Goal: Task Accomplishment & Management: Manage account settings

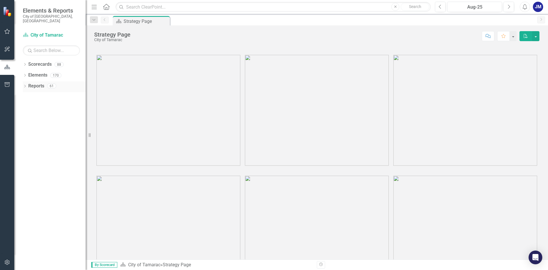
click at [38, 85] on div "Reports" at bounding box center [36, 85] width 16 height 9
click at [31, 85] on div "Reports" at bounding box center [36, 85] width 16 height 9
click at [27, 84] on div "Dropdown" at bounding box center [25, 86] width 4 height 5
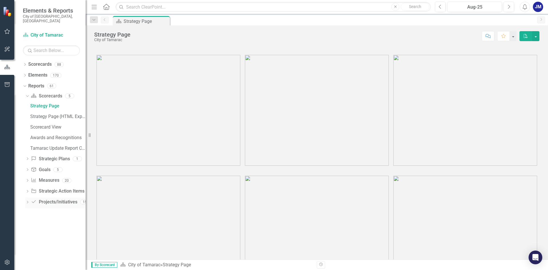
click at [29, 201] on icon "Dropdown" at bounding box center [27, 202] width 4 height 3
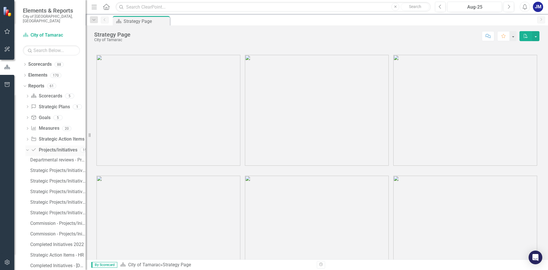
click at [28, 148] on icon "Dropdown" at bounding box center [26, 150] width 3 height 4
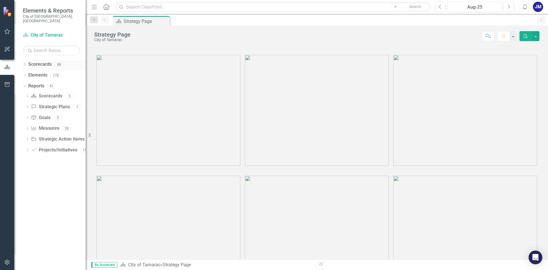
click at [27, 63] on icon "Dropdown" at bounding box center [25, 64] width 4 height 3
click at [28, 73] on div "Dropdown City of Tamarac" at bounding box center [56, 74] width 60 height 9
click at [29, 73] on icon "Dropdown" at bounding box center [28, 74] width 4 height 3
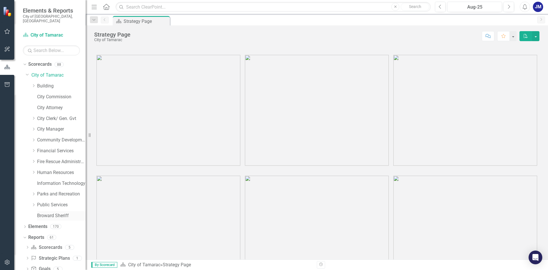
click at [39, 213] on link "Broward Sheriff" at bounding box center [61, 215] width 49 height 7
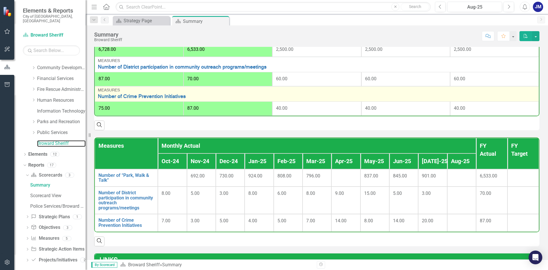
scroll to position [228, 0]
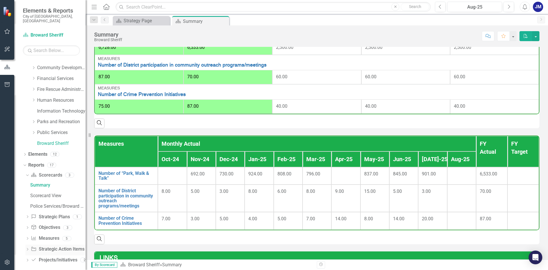
click at [26, 248] on icon "Dropdown" at bounding box center [27, 249] width 4 height 3
click at [28, 258] on div "Dropdown" at bounding box center [27, 260] width 4 height 5
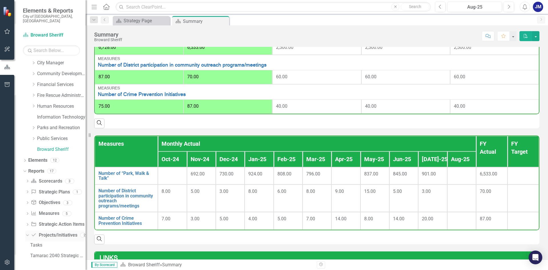
scroll to position [62, 0]
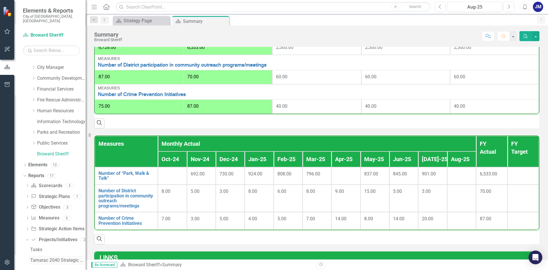
click at [36, 257] on div "Tamarac 2040 Strategic Plan - Departmental Action Plan" at bounding box center [57, 259] width 55 height 5
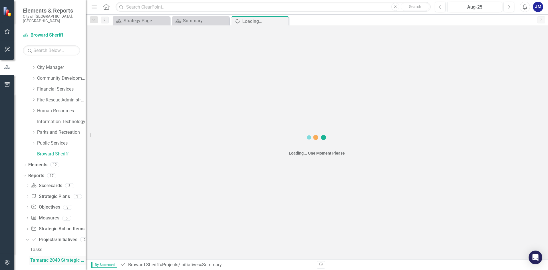
scroll to position [52, 0]
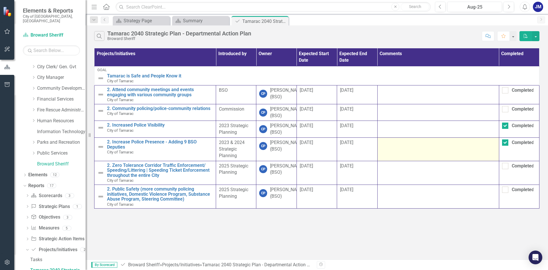
click at [421, 161] on td at bounding box center [438, 149] width 122 height 23
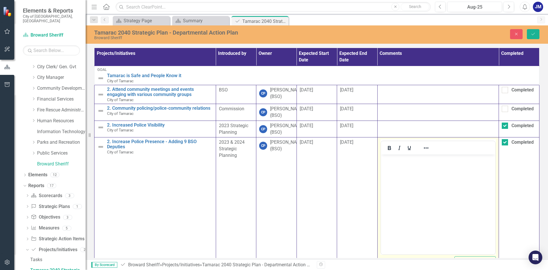
click at [421, 152] on button "Reveal or hide additional toolbar items" at bounding box center [426, 148] width 10 height 8
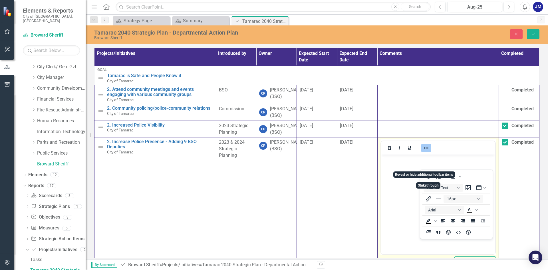
click at [388, 171] on body "Rich Text Area. Press ALT-0 for help." at bounding box center [438, 197] width 114 height 86
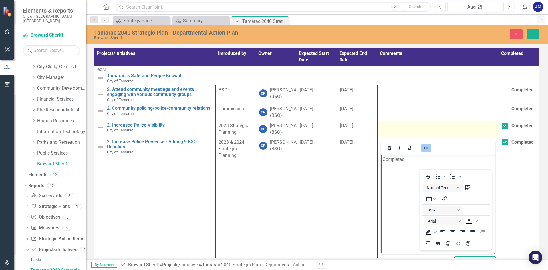
click at [399, 132] on td at bounding box center [438, 128] width 121 height 17
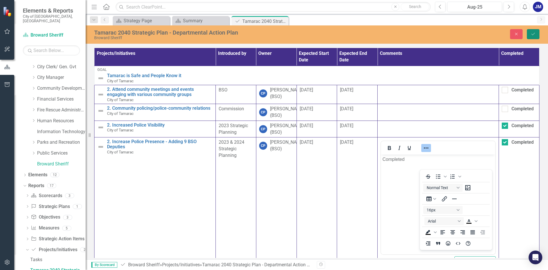
click at [534, 37] on button "Save" at bounding box center [533, 34] width 13 height 10
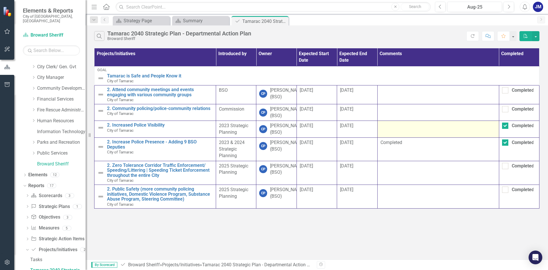
click at [394, 138] on td at bounding box center [438, 129] width 122 height 17
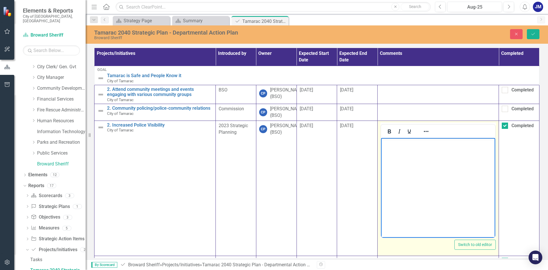
click at [402, 154] on body "Rich Text Area. Press ALT-0 for help." at bounding box center [438, 181] width 114 height 86
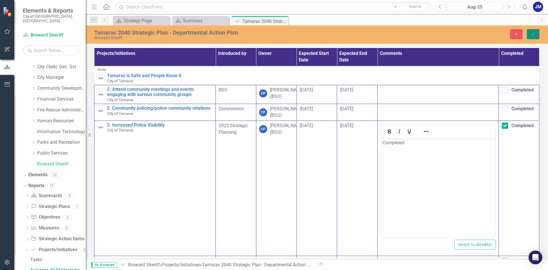
click at [534, 36] on button "Save" at bounding box center [533, 34] width 13 height 10
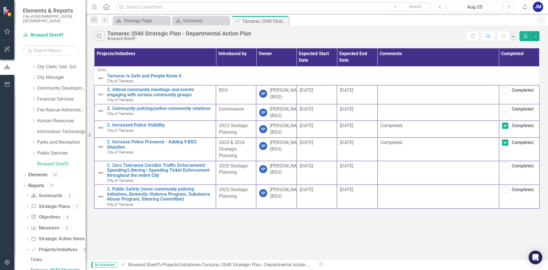
click at [103, 21] on icon "Previous" at bounding box center [104, 19] width 5 height 3
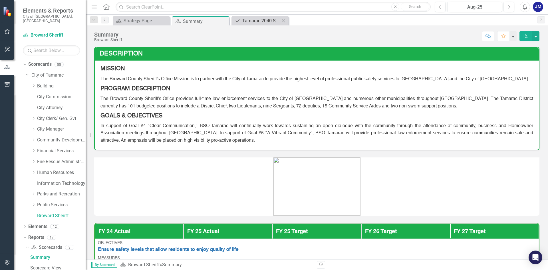
click at [253, 21] on div "Tamarac 2040 Strategic Plan - Departmental Action Plan" at bounding box center [261, 20] width 38 height 7
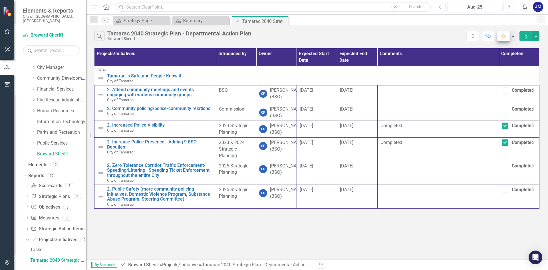
scroll to position [52, 0]
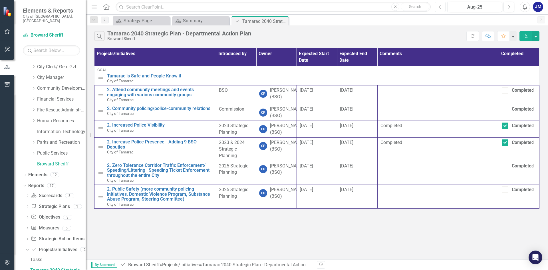
click at [441, 5] on icon "button" at bounding box center [440, 7] width 2 height 4
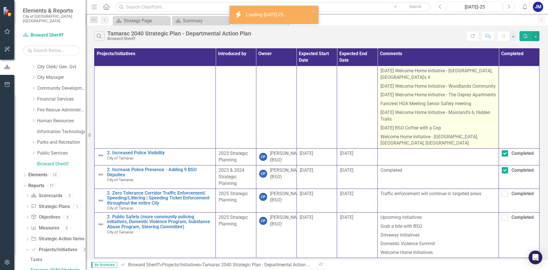
scroll to position [104, 0]
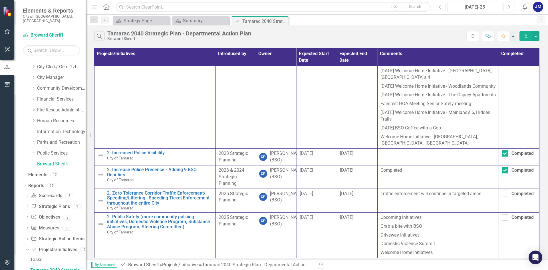
click at [440, 9] on button "Previous" at bounding box center [440, 7] width 11 height 10
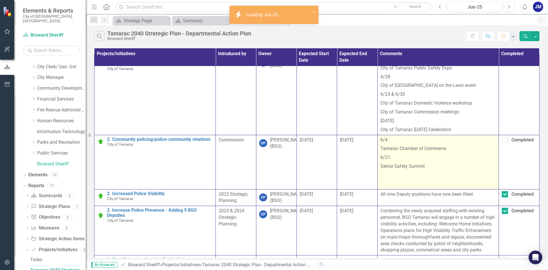
scroll to position [57, 0]
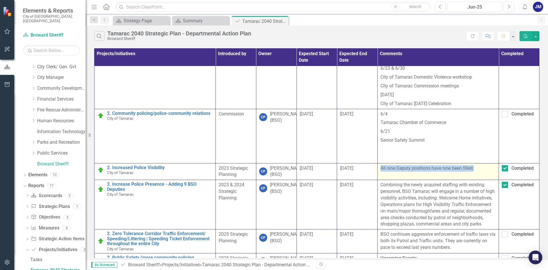
drag, startPoint x: 474, startPoint y: 169, endPoint x: 379, endPoint y: 180, distance: 95.6
click at [379, 180] on td "All nine Deputy positions have now been filled." at bounding box center [438, 171] width 121 height 17
copy p "All nine Deputy positions have now been filled."
click at [509, 6] on icon "button" at bounding box center [509, 7] width 2 height 4
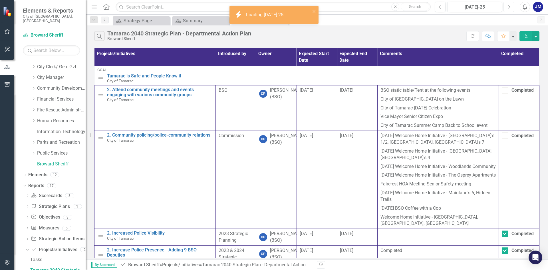
click at [509, 6] on icon "button" at bounding box center [509, 7] width 2 height 4
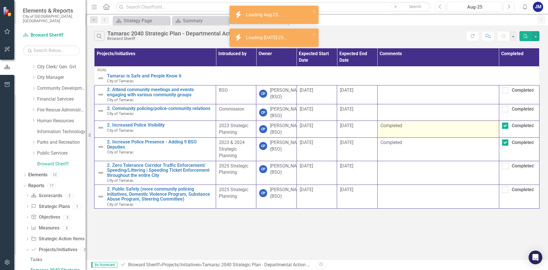
click at [418, 138] on td "Completed" at bounding box center [438, 129] width 122 height 17
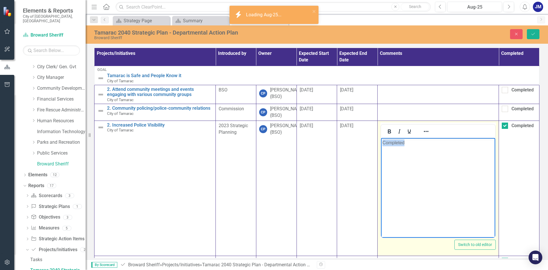
drag, startPoint x: 417, startPoint y: 146, endPoint x: 371, endPoint y: 151, distance: 46.5
click at [381, 151] on html "Completed" at bounding box center [438, 181] width 114 height 86
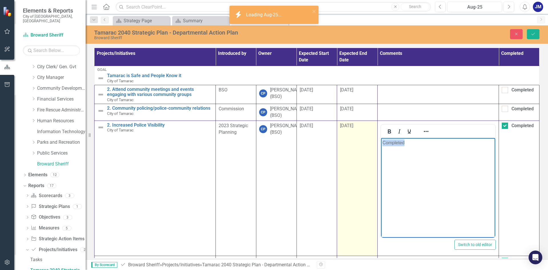
paste body "Rich Text Area. Press ALT-0 for help."
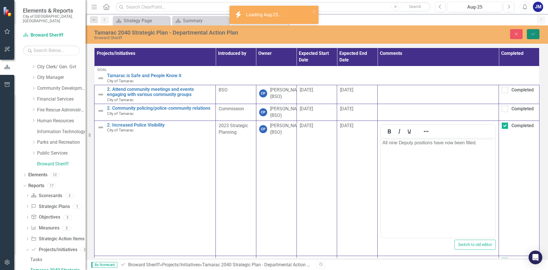
click at [535, 35] on icon "Save" at bounding box center [532, 34] width 5 height 4
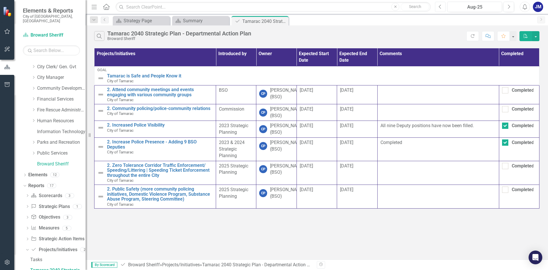
click at [443, 8] on button "Previous" at bounding box center [440, 7] width 11 height 10
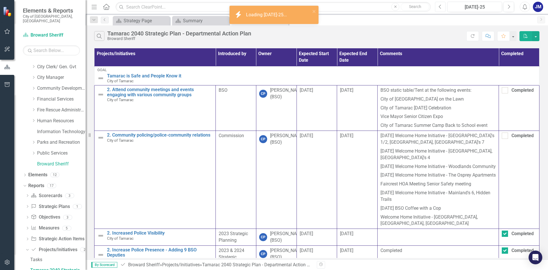
click at [443, 8] on button "Previous" at bounding box center [440, 7] width 11 height 10
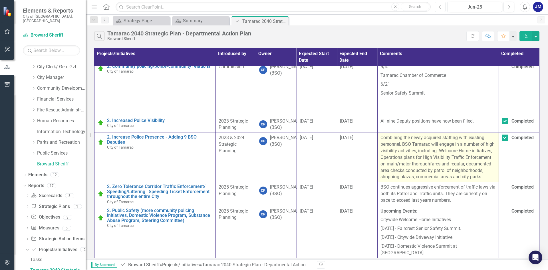
scroll to position [114, 0]
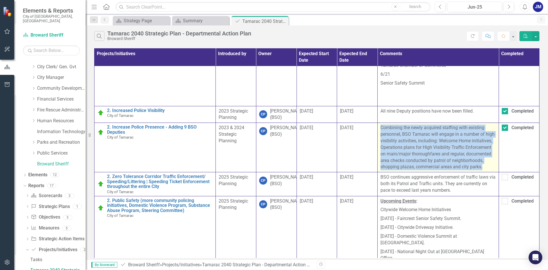
drag, startPoint x: 378, startPoint y: 134, endPoint x: 490, endPoint y: 177, distance: 119.8
click at [490, 172] on td "Combining the newly acquired staffing with existing personnel, BSO Tamarac will…" at bounding box center [438, 147] width 121 height 49
copy p "Combining the newly acquired staffing with existing personnel, BSO Tamarac will…"
click at [510, 8] on button "Next" at bounding box center [508, 7] width 11 height 10
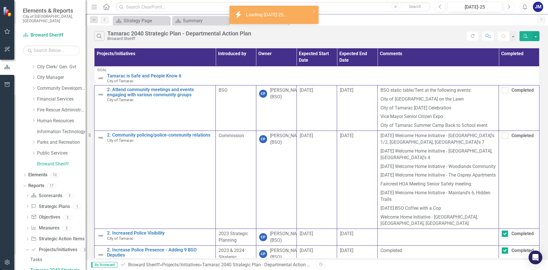
click at [510, 8] on button "Next" at bounding box center [508, 7] width 11 height 10
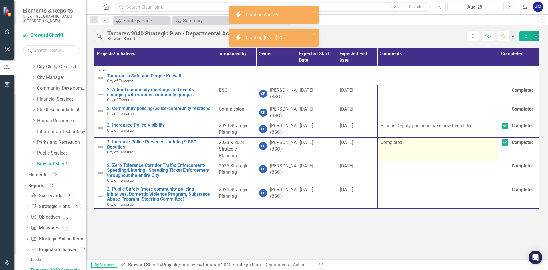
click at [418, 146] on p "Completed" at bounding box center [438, 142] width 116 height 7
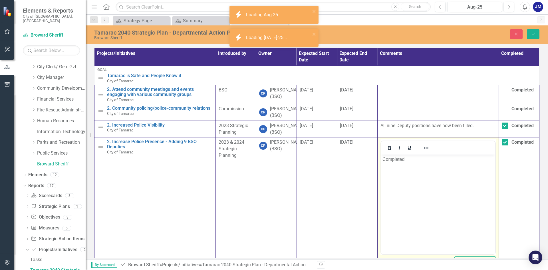
click at [412, 166] on body "Completed" at bounding box center [438, 197] width 114 height 86
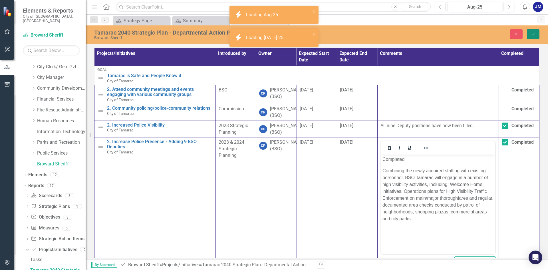
click at [535, 35] on button "Save" at bounding box center [533, 34] width 13 height 10
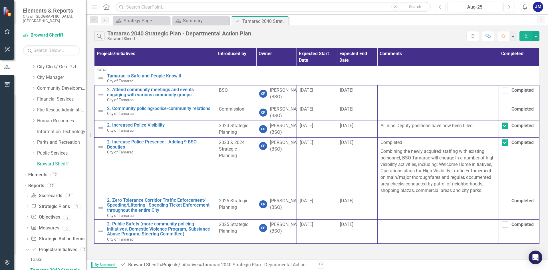
click at [436, 7] on button "Previous" at bounding box center [440, 7] width 11 height 10
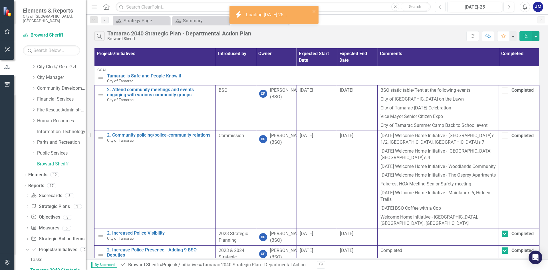
click at [436, 7] on button "Previous" at bounding box center [440, 7] width 11 height 10
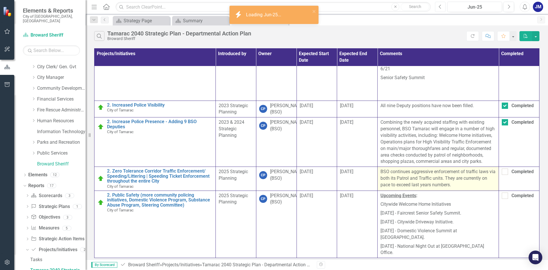
scroll to position [124, 0]
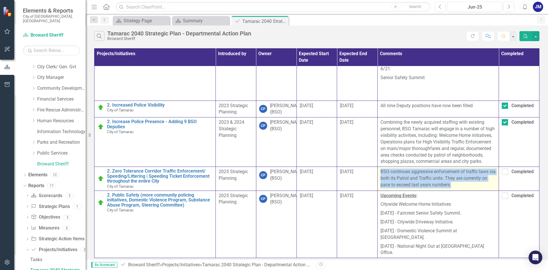
drag, startPoint x: 459, startPoint y: 187, endPoint x: 378, endPoint y: 174, distance: 81.5
click at [378, 174] on td "BSO continues aggressive enforcement of traffic laws via both its Patrol and Tr…" at bounding box center [438, 179] width 121 height 24
copy p "BSO continues aggressive enforcement of traffic laws via both its Patrol and Tr…"
click at [507, 6] on icon "Next" at bounding box center [508, 6] width 3 height 5
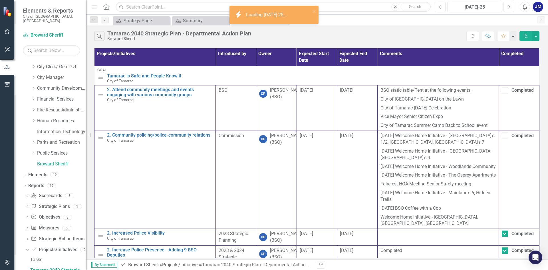
click at [507, 6] on icon "Next" at bounding box center [508, 6] width 3 height 5
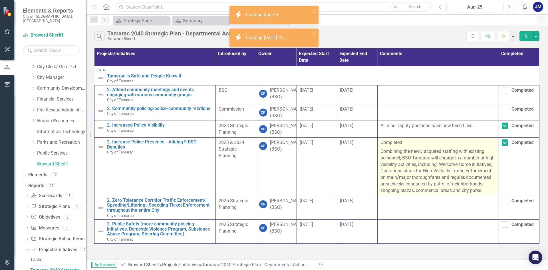
click at [430, 194] on p "Combining the newly acquired staffing with existing personnel, BSO Tamarac will…" at bounding box center [437, 170] width 115 height 47
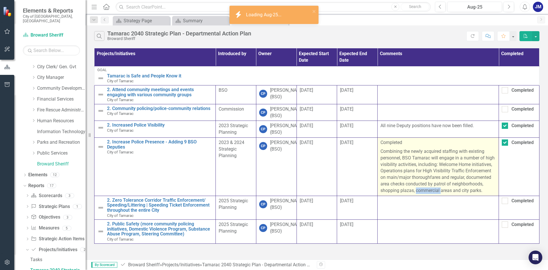
click at [430, 194] on p "Combining the newly acquired staffing with existing personnel, BSO Tamarac will…" at bounding box center [437, 170] width 115 height 47
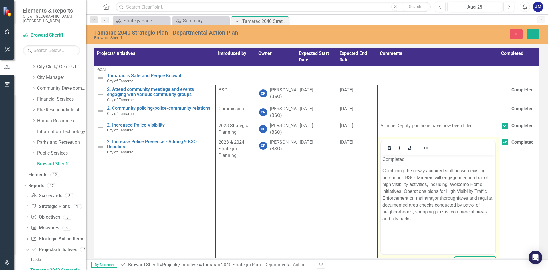
click at [532, 41] on div "Tamarac 2040 Strategic Plan - Departmental Action Plan Broward Sheriff Close Sa…" at bounding box center [317, 34] width 462 height 18
click at [533, 37] on button "Save" at bounding box center [533, 34] width 13 height 10
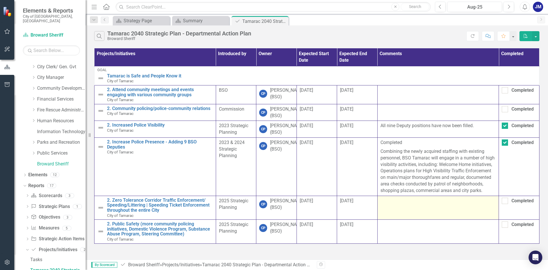
click at [399, 219] on td at bounding box center [438, 207] width 122 height 24
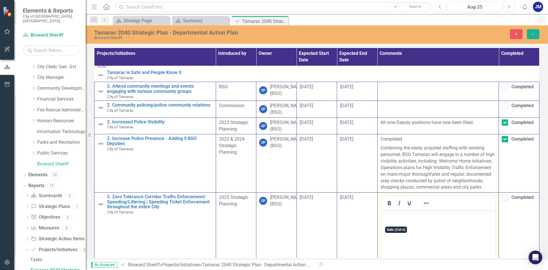
click at [406, 223] on body "Rich Text Area. Press ALT-0 for help." at bounding box center [438, 252] width 114 height 86
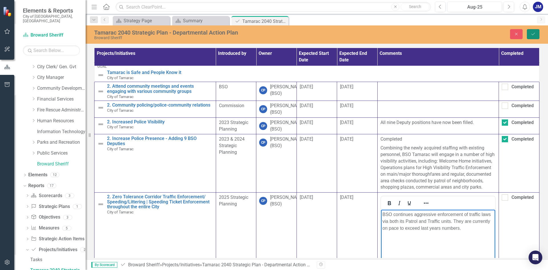
click at [533, 37] on button "Save" at bounding box center [533, 34] width 13 height 10
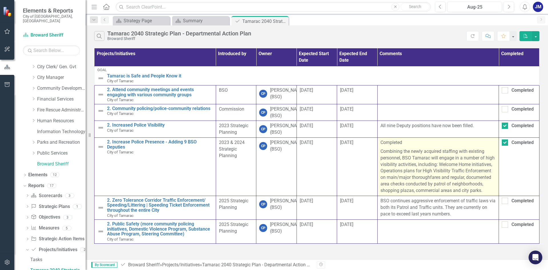
scroll to position [3, 0]
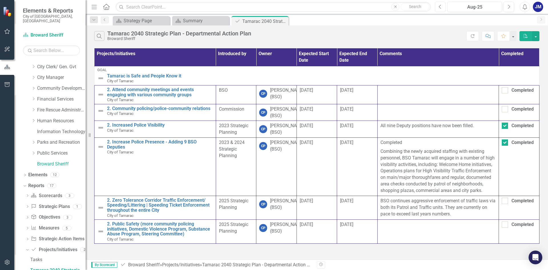
click at [439, 7] on icon "Previous" at bounding box center [440, 6] width 3 height 5
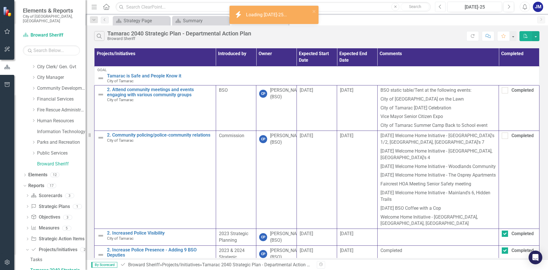
click at [439, 7] on icon "button" at bounding box center [440, 7] width 2 height 4
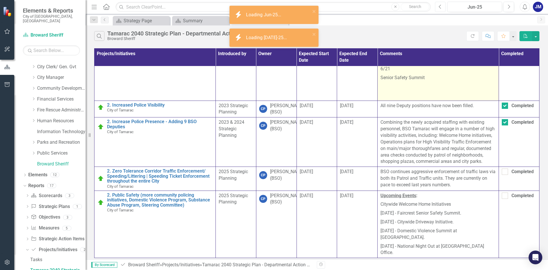
scroll to position [124, 0]
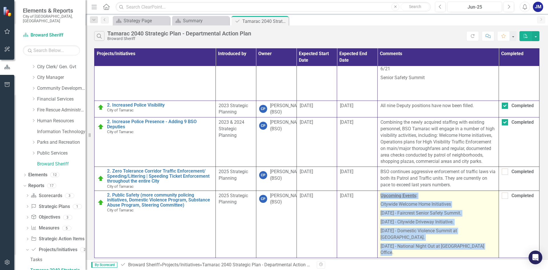
drag, startPoint x: 378, startPoint y: 198, endPoint x: 485, endPoint y: 246, distance: 116.9
click at [485, 246] on td "Upcoming Events : Citywide Welcome Home Initiatives [DATE] - Faircrest Senior S…" at bounding box center [438, 223] width 121 height 67
copy span "Upcoming Events : Citywide Welcome Home Initiatives [DATE] - Faircrest Senior S…"
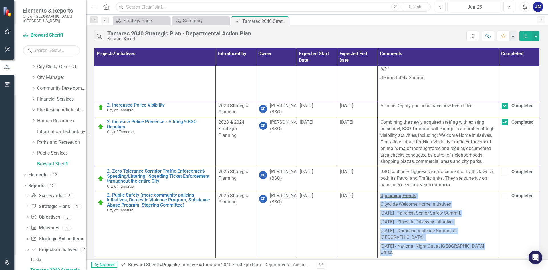
click at [513, 7] on button "Next" at bounding box center [508, 7] width 11 height 10
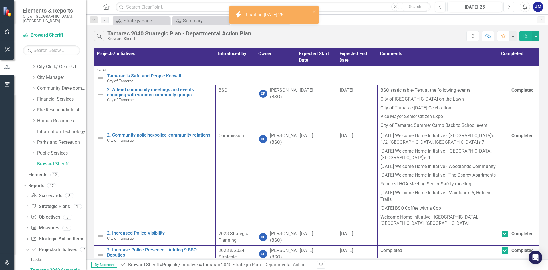
click at [513, 7] on button "Next" at bounding box center [508, 7] width 11 height 10
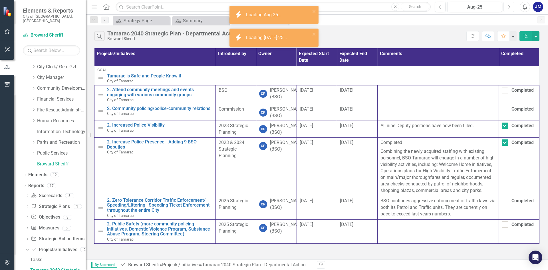
click at [513, 7] on button "Next" at bounding box center [508, 7] width 11 height 10
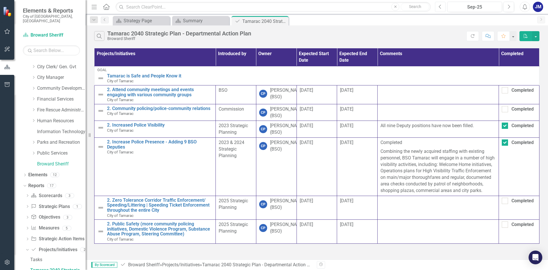
click at [440, 8] on icon "Previous" at bounding box center [440, 6] width 3 height 5
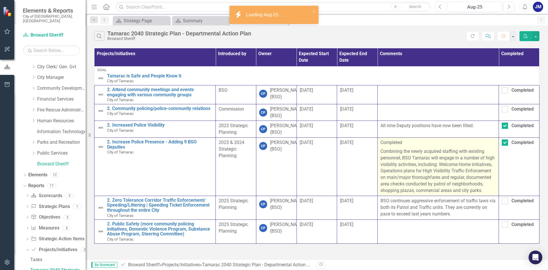
scroll to position [7, 0]
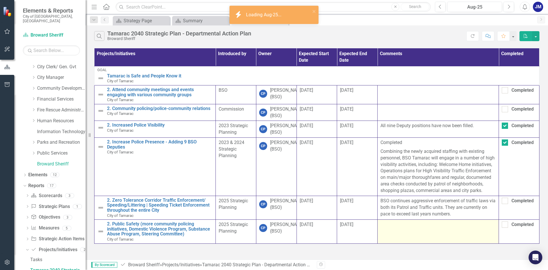
click at [423, 239] on td at bounding box center [438, 231] width 121 height 24
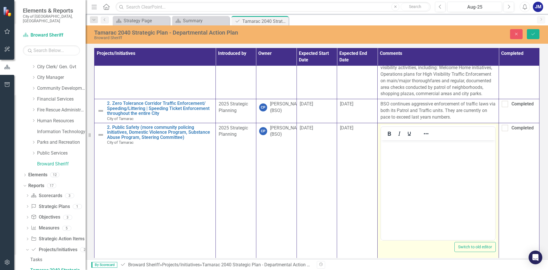
scroll to position [118, 0]
click at [407, 146] on p "Rich Text Area. Press ALT-0 for help." at bounding box center [437, 144] width 111 height 7
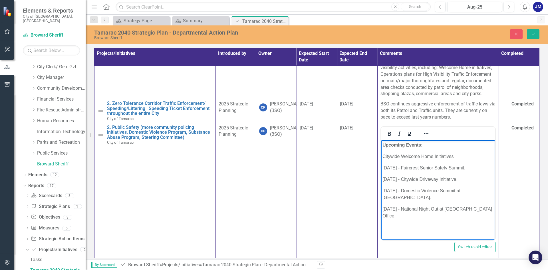
drag, startPoint x: 461, startPoint y: 179, endPoint x: 384, endPoint y: 167, distance: 78.3
click at [384, 167] on body "Upcoming Events : Citywide Welcome Home Initiatives [DATE] - Faircrest Senior S…" at bounding box center [438, 183] width 114 height 86
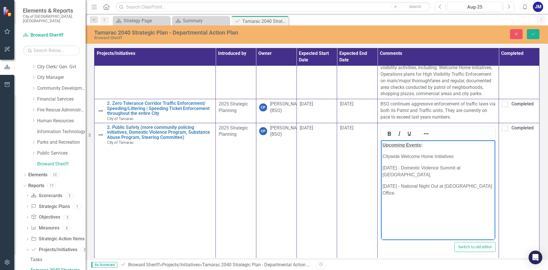
click at [403, 186] on p "[DATE] - National Night Out at [GEOGRAPHIC_DATA] Office." at bounding box center [437, 189] width 111 height 14
click at [427, 207] on body "Upcoming Events : Citywide Welcome Home Initiatives [DATE] - Domestic Violence …" at bounding box center [438, 183] width 114 height 86
click at [535, 32] on icon "Save" at bounding box center [532, 34] width 5 height 4
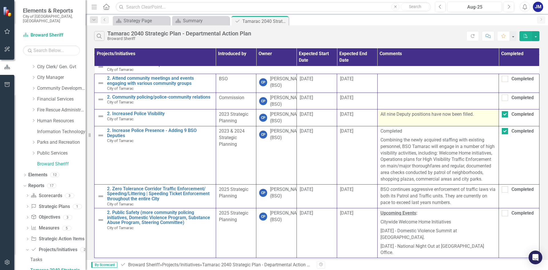
scroll to position [0, 0]
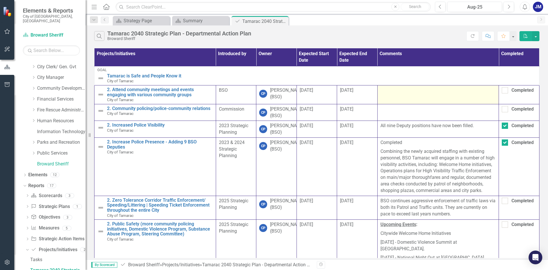
click at [388, 96] on td at bounding box center [438, 94] width 122 height 19
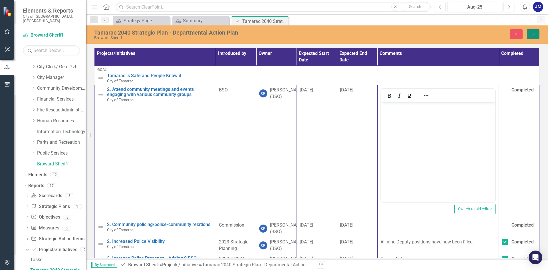
click at [536, 32] on button "Save" at bounding box center [533, 34] width 13 height 10
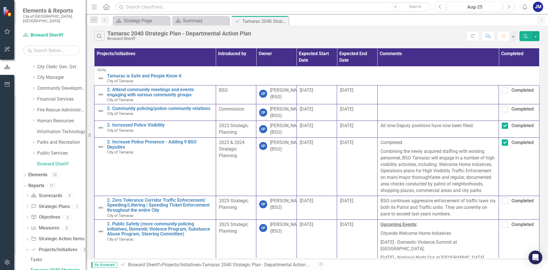
click at [434, 6] on div "Previous Aug-25 Next Alerts JM User Edit Profile Disable Sound Silence Alerts H…" at bounding box center [486, 7] width 115 height 10
click at [437, 6] on button "Previous" at bounding box center [440, 7] width 11 height 10
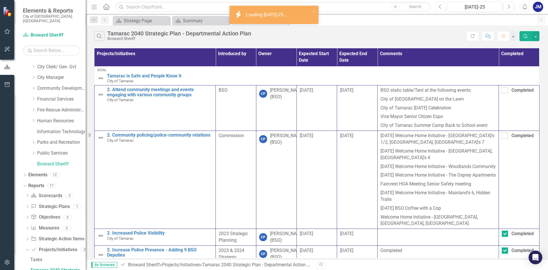
click at [437, 6] on button "Previous" at bounding box center [440, 7] width 11 height 10
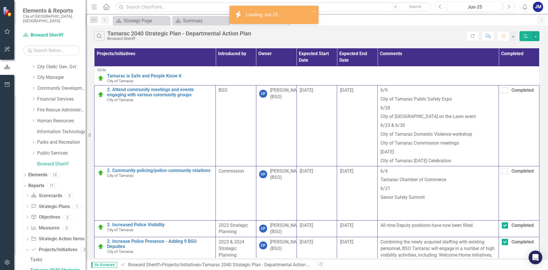
click at [437, 6] on button "Previous" at bounding box center [440, 7] width 11 height 10
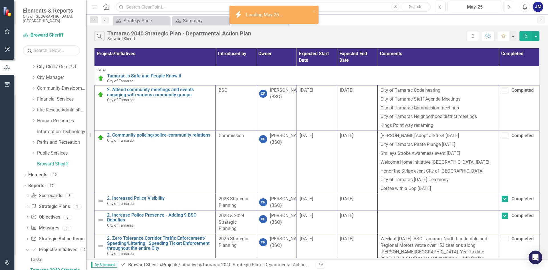
click at [509, 7] on icon "Next" at bounding box center [508, 6] width 3 height 5
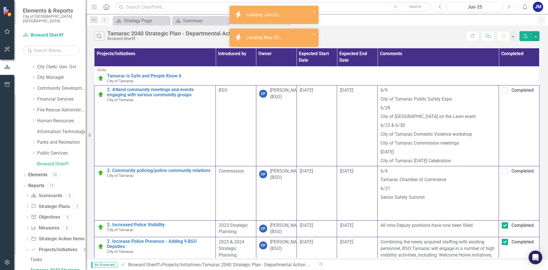
click at [509, 7] on icon "Next" at bounding box center [508, 6] width 3 height 5
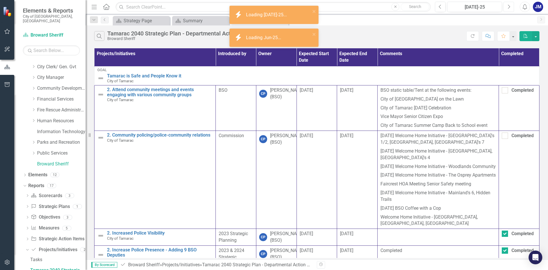
click at [509, 7] on icon "Next" at bounding box center [508, 6] width 3 height 5
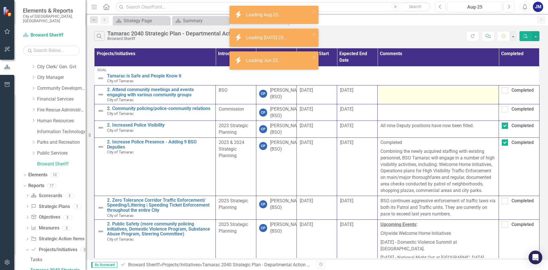
click at [399, 89] on div at bounding box center [437, 90] width 115 height 7
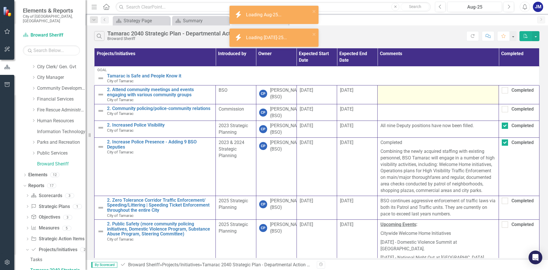
click at [399, 89] on div at bounding box center [437, 90] width 115 height 7
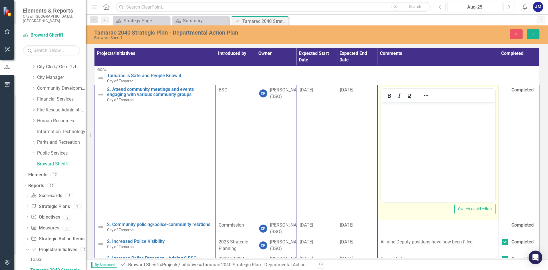
click at [435, 107] on p "Rich Text Area. Press ALT-0 for help." at bounding box center [437, 107] width 111 height 7
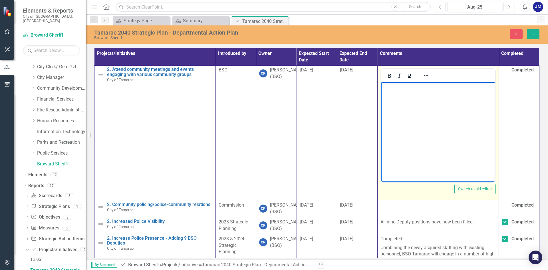
scroll to position [29, 0]
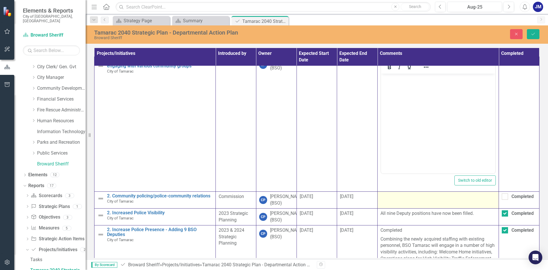
click at [415, 204] on td at bounding box center [438, 199] width 121 height 17
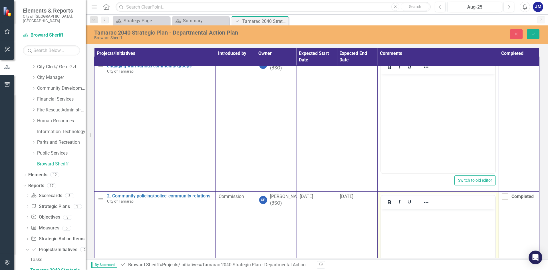
scroll to position [0, 0]
click at [423, 221] on body "Rich Text Area. Press ALT-0 for help." at bounding box center [438, 252] width 114 height 86
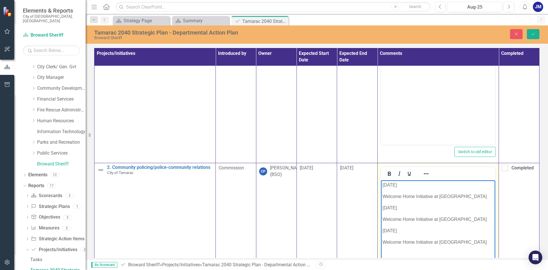
scroll to position [86, 0]
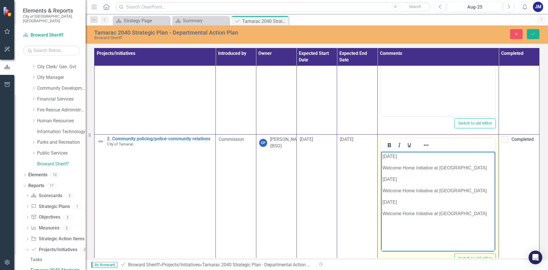
click at [382, 154] on body "[DATE] Welcome Home Initiative at [GEOGRAPHIC_DATA] [DATE] Welcome Home Initiat…" at bounding box center [438, 195] width 114 height 86
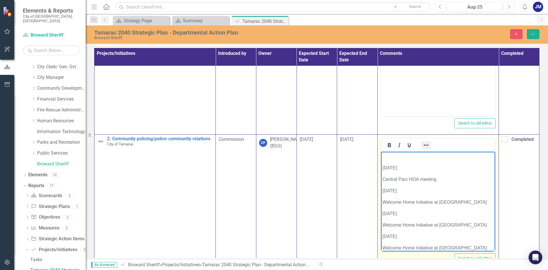
click at [424, 144] on icon "Reveal or hide additional toolbar items" at bounding box center [426, 145] width 7 height 7
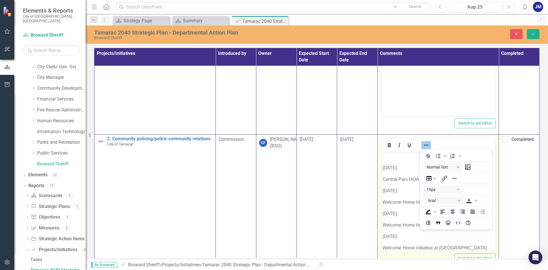
click at [391, 169] on p "[DATE]" at bounding box center [437, 167] width 111 height 7
click at [382, 168] on p "[DATE]" at bounding box center [437, 167] width 111 height 7
click at [425, 144] on icon "Reveal or hide additional toolbar items" at bounding box center [426, 145] width 7 height 7
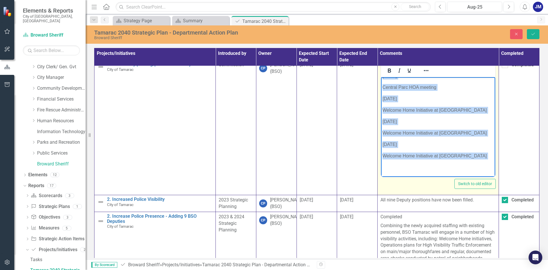
scroll to position [172, 0]
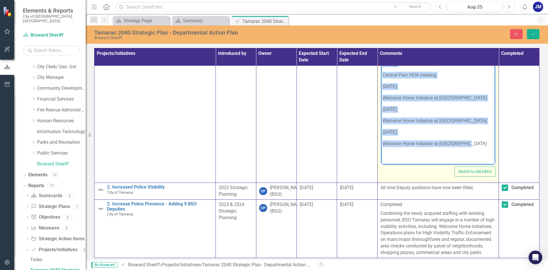
drag, startPoint x: 382, startPoint y: 82, endPoint x: 469, endPoint y: 146, distance: 107.9
click at [469, 146] on body "[DATE] Central Parc HOA meeting [DATE] Welcome Home Initiative at [GEOGRAPHIC_D…" at bounding box center [438, 105] width 114 height 117
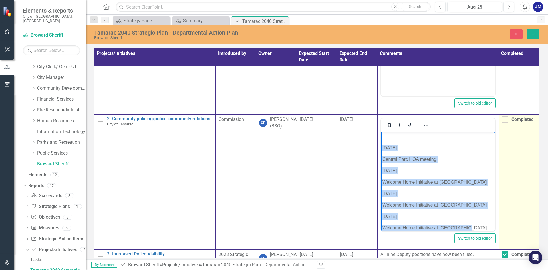
scroll to position [87, 0]
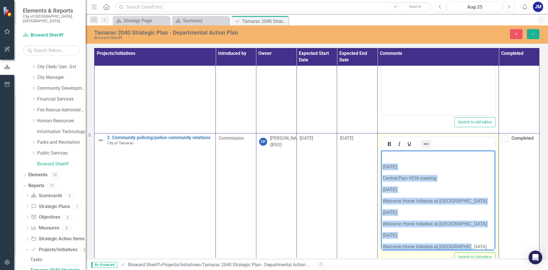
click at [423, 141] on icon "Reveal or hide additional toolbar items" at bounding box center [426, 143] width 7 height 7
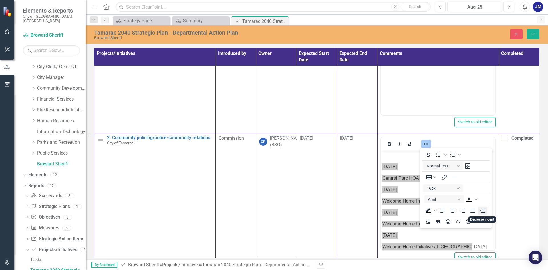
click at [479, 208] on icon "Decrease indent" at bounding box center [482, 210] width 7 height 7
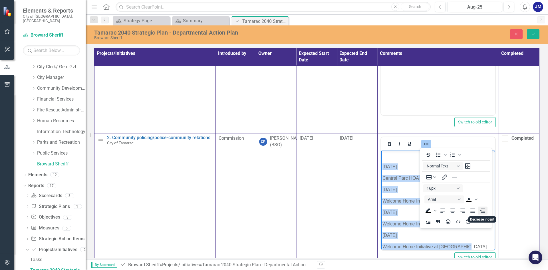
click at [479, 208] on icon "Decrease indent" at bounding box center [482, 210] width 7 height 7
click at [405, 193] on body "[DATE] Central Parc HOA meeting [DATE] Welcome Home Initiative at [GEOGRAPHIC_D…" at bounding box center [438, 208] width 114 height 117
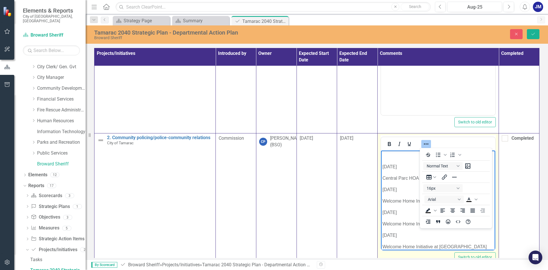
click at [390, 158] on p "Rich Text Area. Press ALT-0 for help." at bounding box center [437, 155] width 111 height 7
click at [426, 143] on icon "Reveal or hide additional toolbar items" at bounding box center [426, 143] width 7 height 7
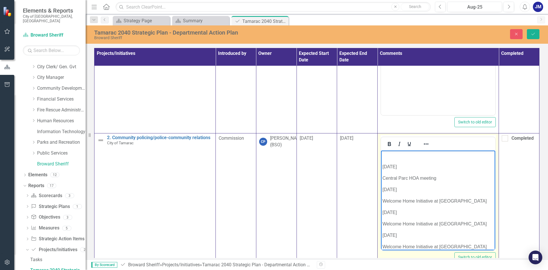
click at [389, 156] on p "Rich Text Area. Press ALT-0 for help." at bounding box center [437, 155] width 111 height 7
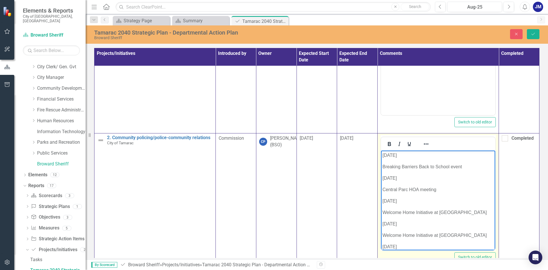
click at [382, 156] on body "[DATE] Breaking Barriers Back to School event [DATE][GEOGRAPHIC_DATA] HOA meeti…" at bounding box center [438, 214] width 114 height 128
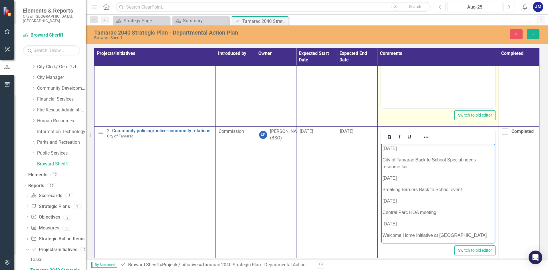
scroll to position [114, 0]
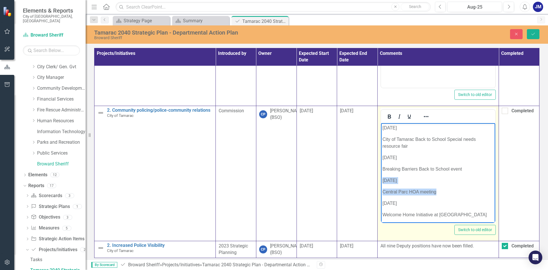
drag, startPoint x: 438, startPoint y: 191, endPoint x: 383, endPoint y: 181, distance: 55.3
click at [383, 181] on body "[DATE] City of Tamarac Back to School Special needs resource fair [DATE] Breaki…" at bounding box center [438, 202] width 114 height 158
copy body "[DATE] Central Parc HOA meeting"
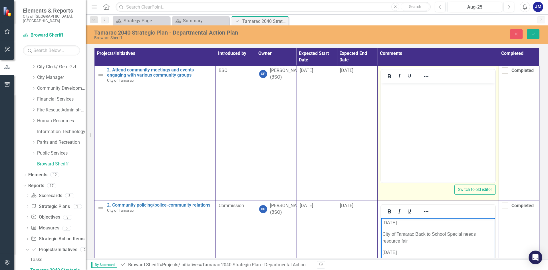
scroll to position [0, 0]
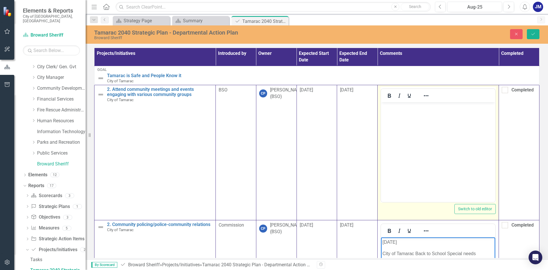
click at [401, 118] on body "Rich Text Area. Press ALT-0 for help." at bounding box center [438, 145] width 114 height 86
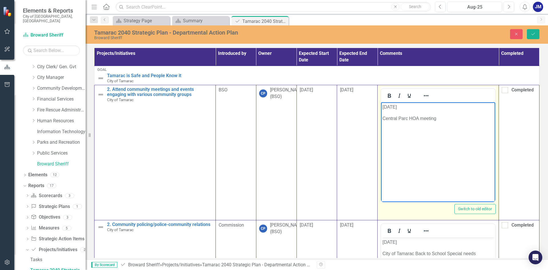
click at [396, 128] on body "[DATE] Central Parc HOA meeting" at bounding box center [438, 145] width 114 height 86
click at [449, 120] on p "Central Parc HOA meeting" at bounding box center [437, 118] width 111 height 7
click at [450, 119] on p "Central Parc HOA meeting" at bounding box center [437, 118] width 111 height 7
click at [383, 108] on p "[DATE]" at bounding box center [437, 107] width 111 height 7
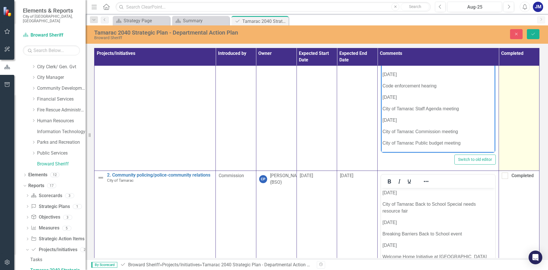
scroll to position [57, 0]
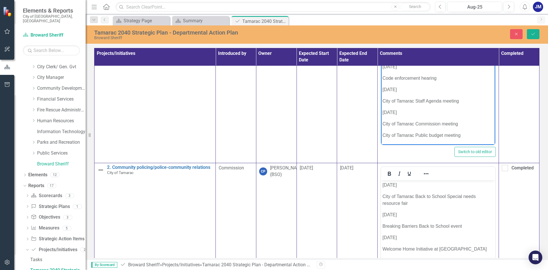
click at [382, 186] on body "[DATE] City of Tamarac Back to School Special needs resource fair [DATE] Breaki…" at bounding box center [438, 247] width 114 height 135
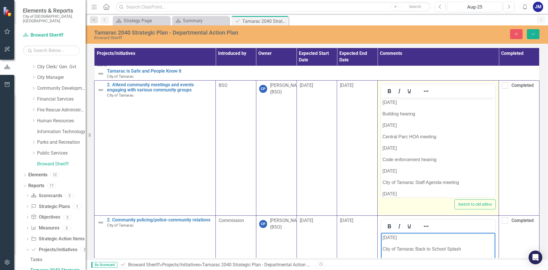
scroll to position [0, 0]
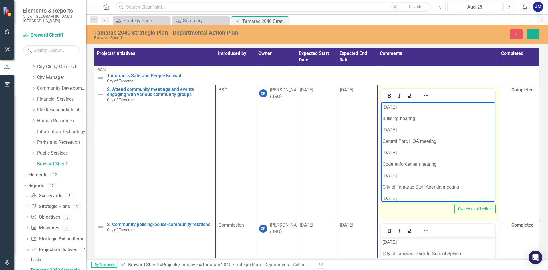
click at [383, 108] on p "[DATE]" at bounding box center [437, 107] width 111 height 7
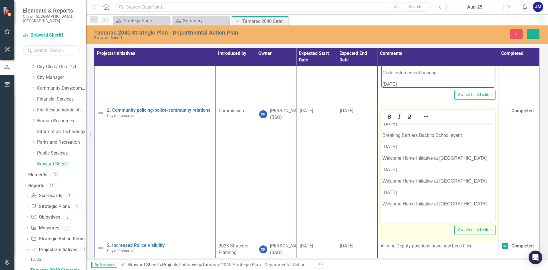
scroll to position [57, 0]
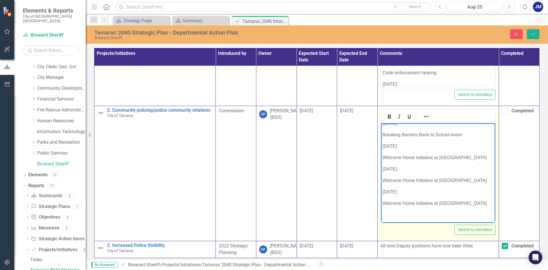
click at [465, 156] on p "Welcome Home Initiative at [GEOGRAPHIC_DATA]" at bounding box center [437, 157] width 111 height 7
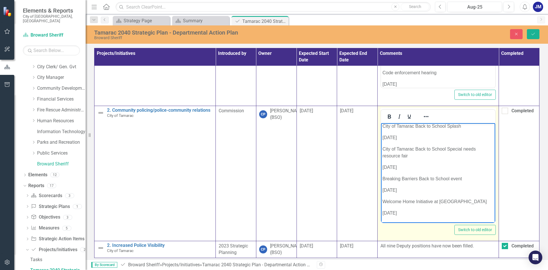
scroll to position [0, 0]
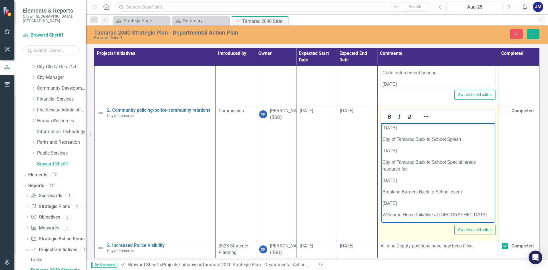
click at [461, 138] on p "City of Tamarac Back to School Splash" at bounding box center [437, 139] width 111 height 7
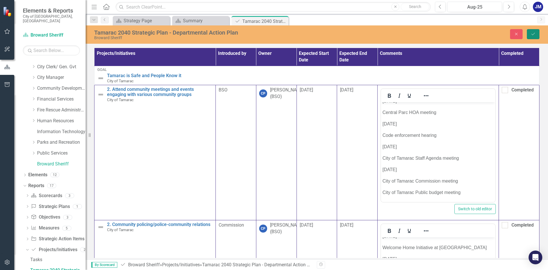
click at [535, 34] on icon "Save" at bounding box center [532, 34] width 5 height 4
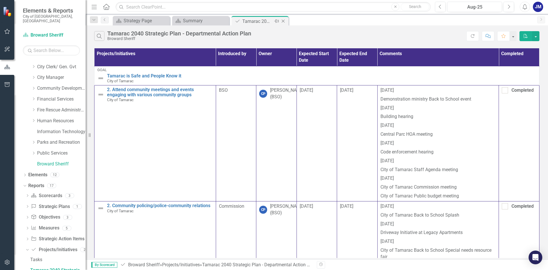
click at [284, 22] on icon "Close" at bounding box center [283, 21] width 6 height 5
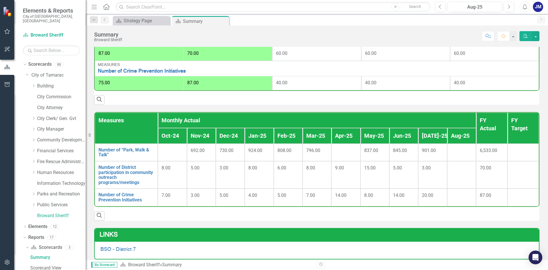
scroll to position [257, 0]
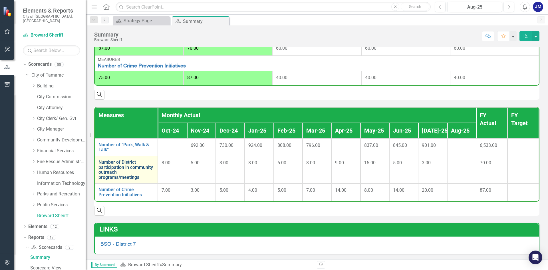
click at [113, 178] on link "Number of District participation in community outreach programs/meetings" at bounding box center [126, 170] width 56 height 20
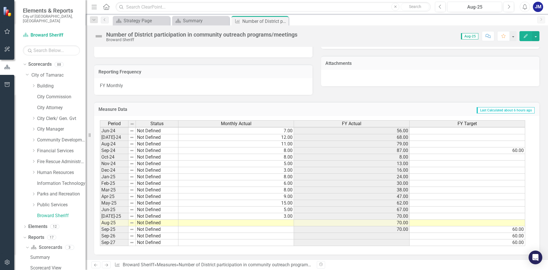
scroll to position [128, 0]
click at [270, 220] on tbody "Mar-23 Not Defined 10.00 42.00 Apr-23 Not Defined 10.00 52.00 May-23 Not Define…" at bounding box center [312, 136] width 425 height 217
click at [270, 212] on td "5.00" at bounding box center [236, 208] width 116 height 7
click at [275, 221] on td at bounding box center [236, 222] width 116 height 7
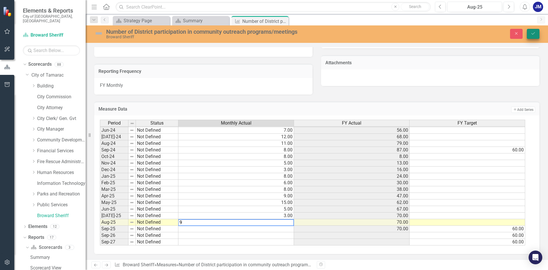
type textarea "9"
click at [535, 35] on icon "Save" at bounding box center [532, 33] width 5 height 4
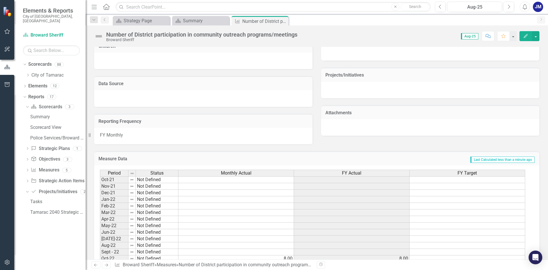
scroll to position [0, 0]
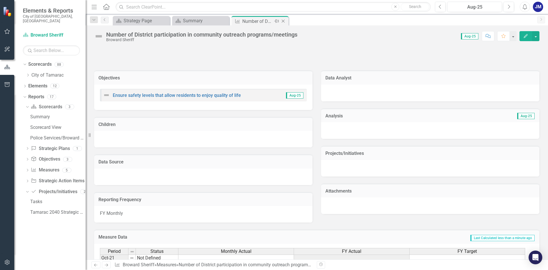
click at [284, 20] on icon at bounding box center [283, 21] width 3 height 3
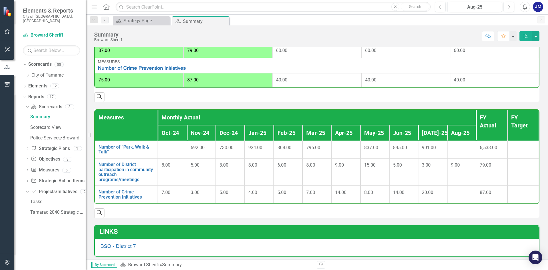
scroll to position [257, 0]
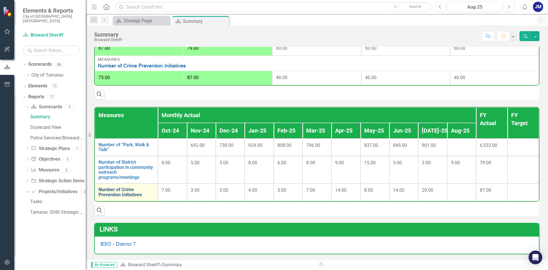
click at [118, 195] on link "Number of Crime Prevention Initiatives" at bounding box center [126, 192] width 56 height 10
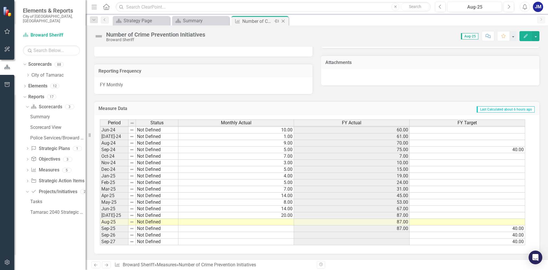
click at [284, 22] on icon "Close" at bounding box center [283, 21] width 6 height 5
